Goal: Information Seeking & Learning: Learn about a topic

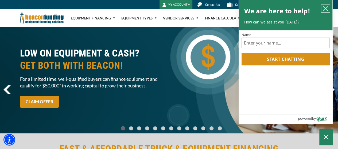
click at [327, 10] on icon "close chatbox" at bounding box center [325, 9] width 4 height 4
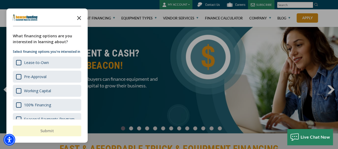
click at [79, 18] on polygon "Close the survey" at bounding box center [79, 18] width 4 height 4
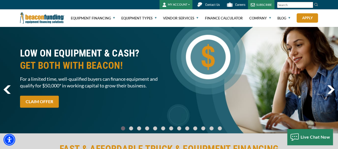
click at [209, 6] on span "Contact Us" at bounding box center [212, 5] width 14 height 4
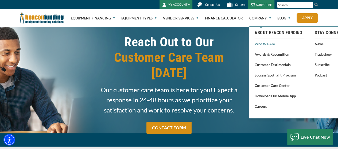
click at [265, 45] on link "Who We Are" at bounding box center [278, 44] width 49 height 7
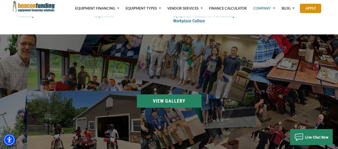
scroll to position [711, 0]
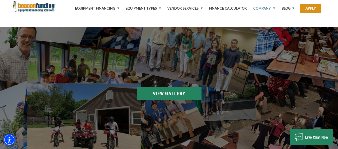
click at [165, 95] on section "Beacon Accounting at the 100 Best Places to Work in [GEOGRAPHIC_DATA] pizza par…" at bounding box center [169, 93] width 338 height 133
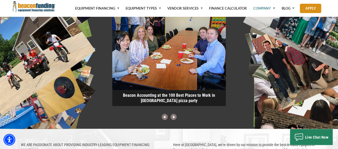
scroll to position [756, 0]
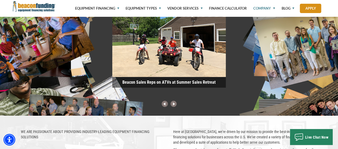
click at [175, 104] on img at bounding box center [173, 104] width 9 height 7
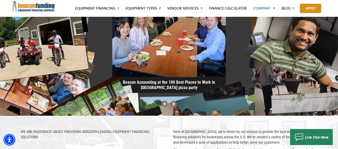
click at [172, 105] on img at bounding box center [173, 104] width 9 height 7
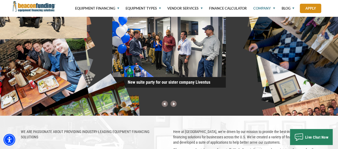
click at [173, 105] on img at bounding box center [173, 104] width 9 height 7
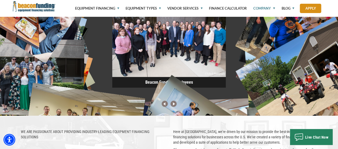
click at [173, 106] on img at bounding box center [173, 104] width 9 height 7
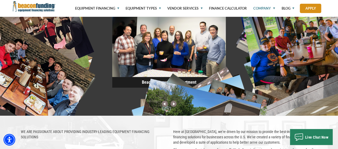
click at [173, 104] on img at bounding box center [173, 104] width 9 height 7
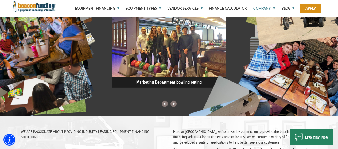
click at [173, 104] on img at bounding box center [173, 104] width 9 height 7
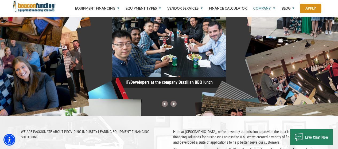
click at [173, 104] on img at bounding box center [173, 104] width 9 height 7
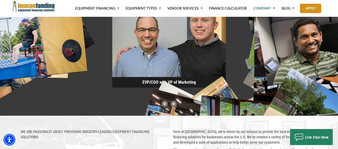
click at [178, 105] on nav at bounding box center [169, 104] width 338 height 7
click at [174, 105] on img at bounding box center [173, 104] width 9 height 7
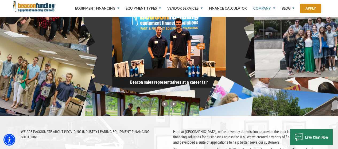
click at [174, 106] on img at bounding box center [173, 104] width 9 height 7
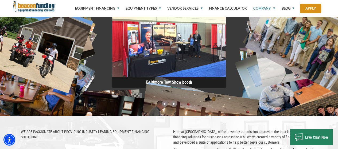
click at [173, 104] on img at bounding box center [173, 104] width 9 height 7
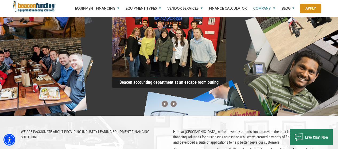
click at [174, 104] on img at bounding box center [173, 104] width 9 height 7
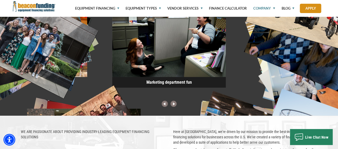
click at [173, 105] on img at bounding box center [173, 104] width 9 height 7
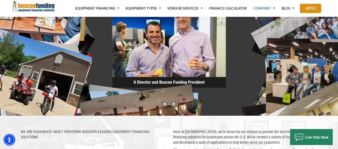
click at [173, 104] on img at bounding box center [173, 104] width 9 height 7
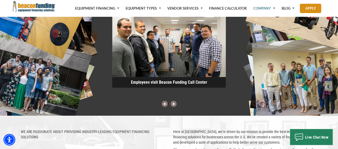
click at [173, 105] on img at bounding box center [173, 104] width 9 height 7
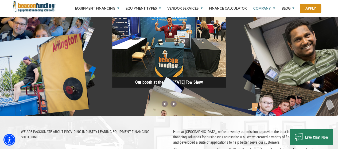
click at [173, 105] on img at bounding box center [173, 104] width 9 height 7
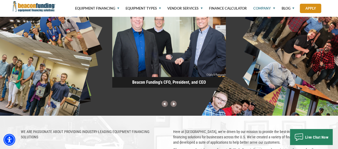
click at [171, 106] on img at bounding box center [173, 104] width 9 height 7
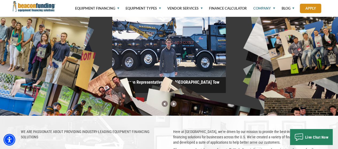
click at [170, 105] on img at bounding box center [173, 104] width 9 height 7
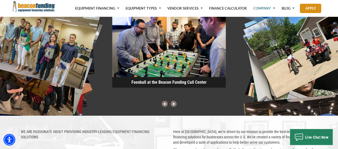
click at [174, 105] on img at bounding box center [173, 104] width 9 height 7
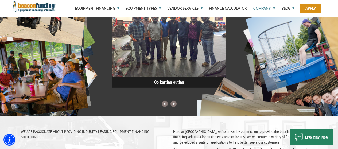
click at [174, 104] on img at bounding box center [173, 104] width 9 height 7
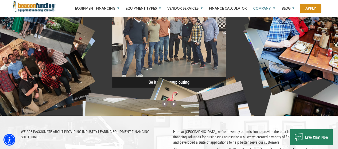
click at [173, 106] on img at bounding box center [173, 104] width 9 height 7
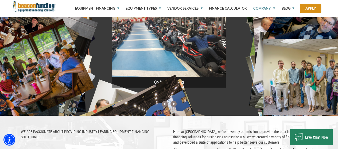
click at [172, 105] on img at bounding box center [173, 104] width 9 height 7
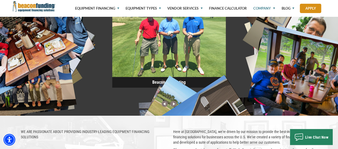
click at [173, 105] on img at bounding box center [173, 104] width 9 height 7
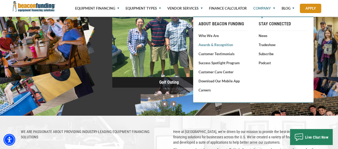
click at [214, 46] on link "Awards & Recognition" at bounding box center [222, 44] width 49 height 5
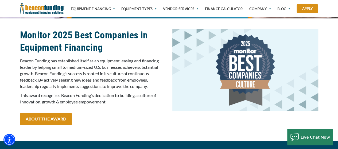
scroll to position [133, 0]
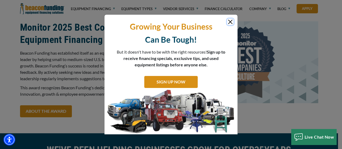
click at [229, 23] on button "Close" at bounding box center [230, 22] width 6 height 6
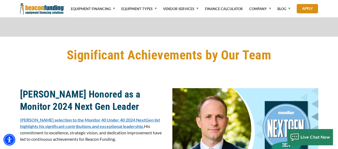
scroll to position [693, 0]
